Goal: Check status

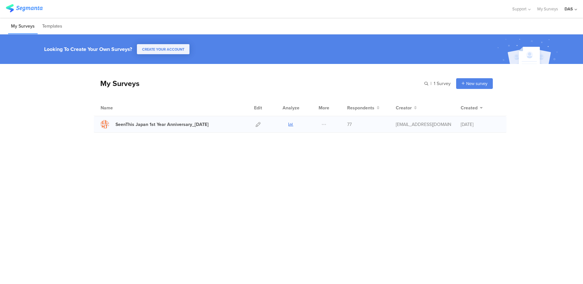
click at [288, 128] on div at bounding box center [290, 124] width 19 height 16
click at [290, 121] on link at bounding box center [290, 124] width 5 height 16
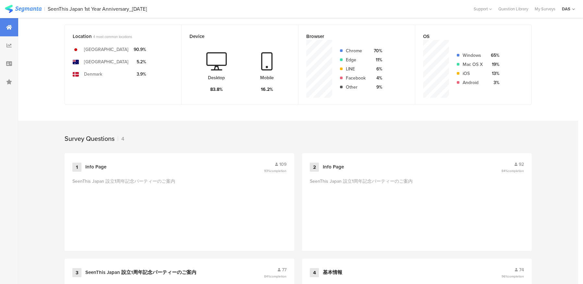
scroll to position [244, 0]
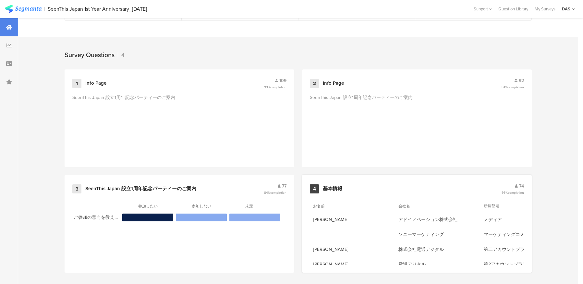
click at [521, 183] on span "74" at bounding box center [521, 186] width 5 height 7
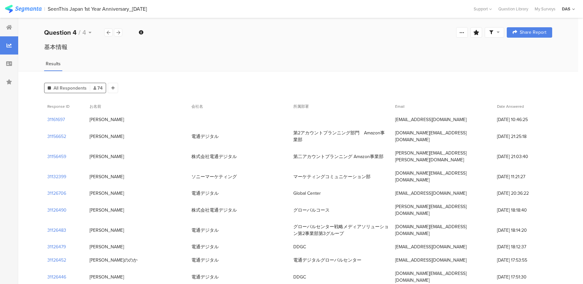
click at [511, 111] on section "Date Answered" at bounding box center [523, 106] width 58 height 13
